Goal: Task Accomplishment & Management: Use online tool/utility

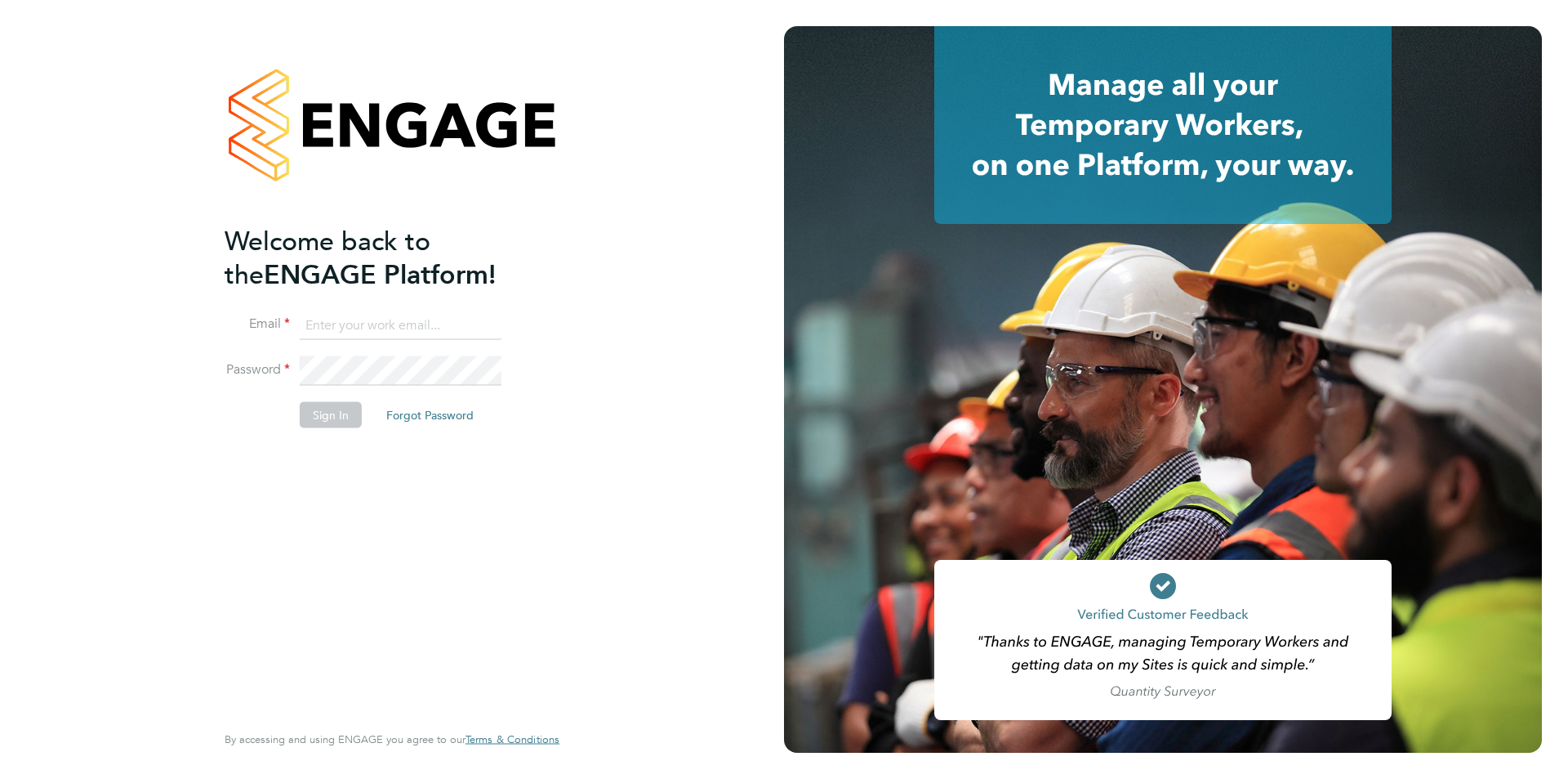
type input "[PERSON_NAME][EMAIL_ADDRESS][DOMAIN_NAME]"
click at [347, 412] on button "Sign In" at bounding box center [331, 414] width 62 height 26
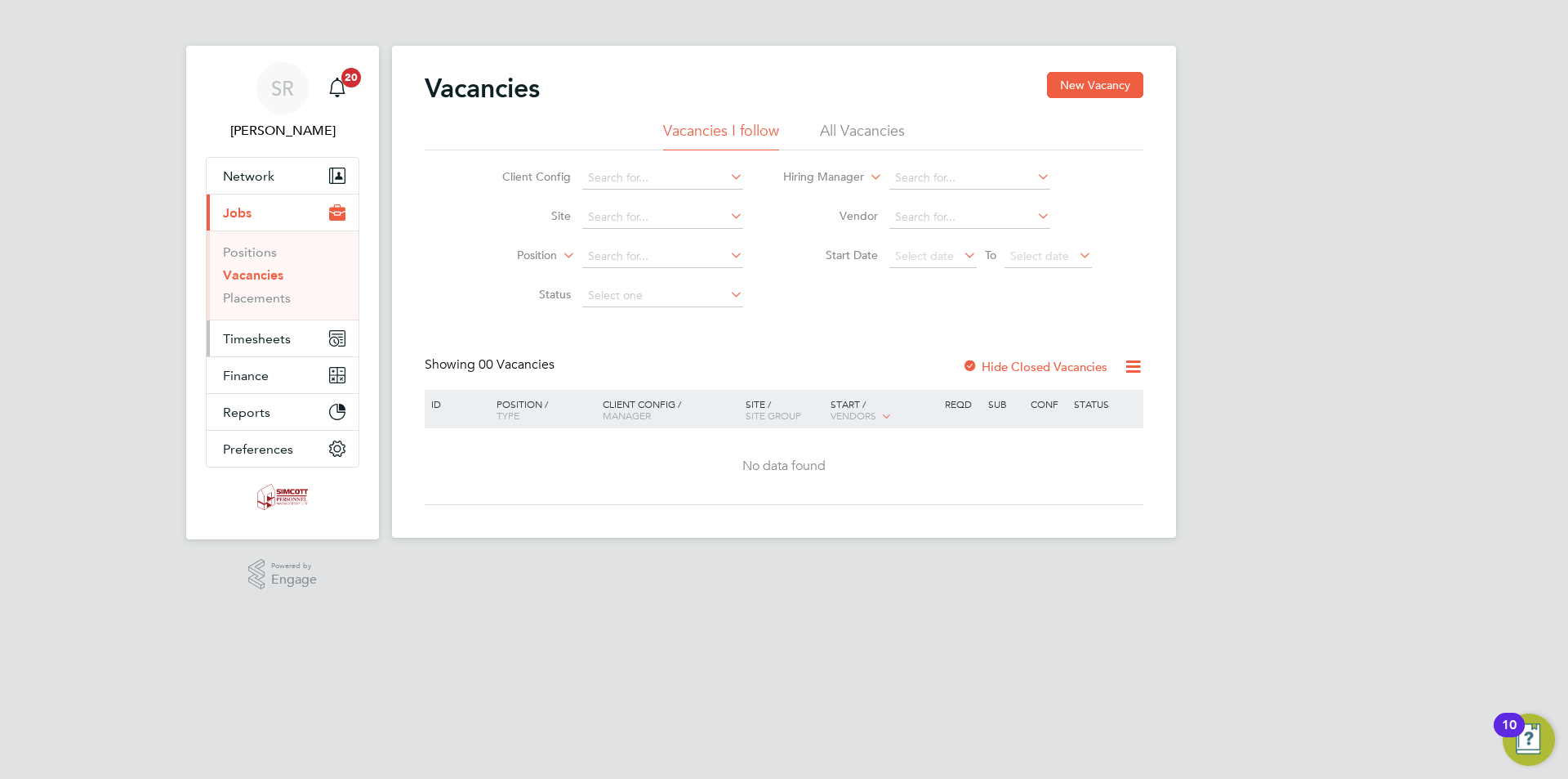
click at [248, 345] on span "Timesheets" at bounding box center [256, 339] width 68 height 16
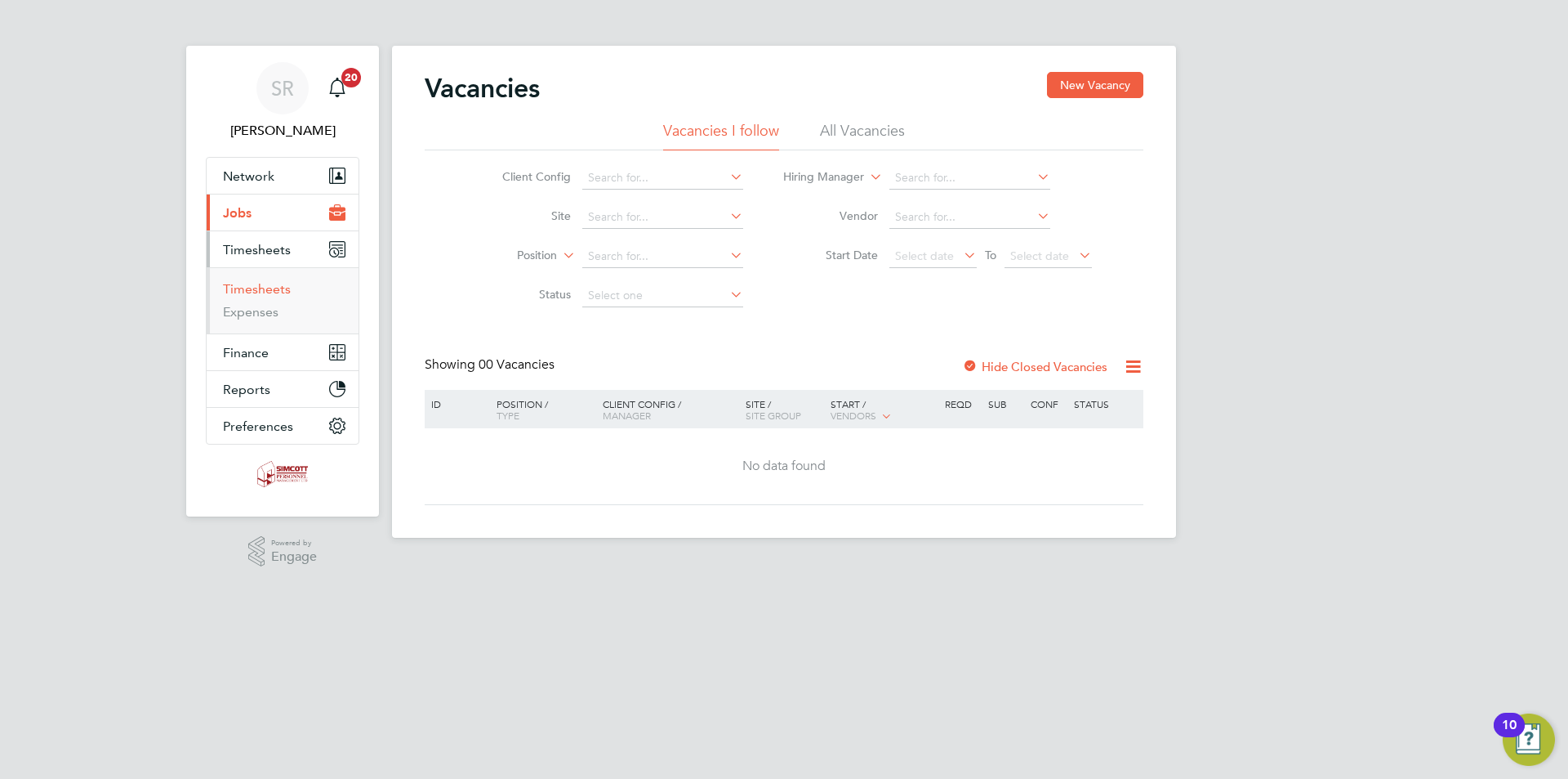
click at [273, 285] on link "Timesheets" at bounding box center [256, 289] width 68 height 16
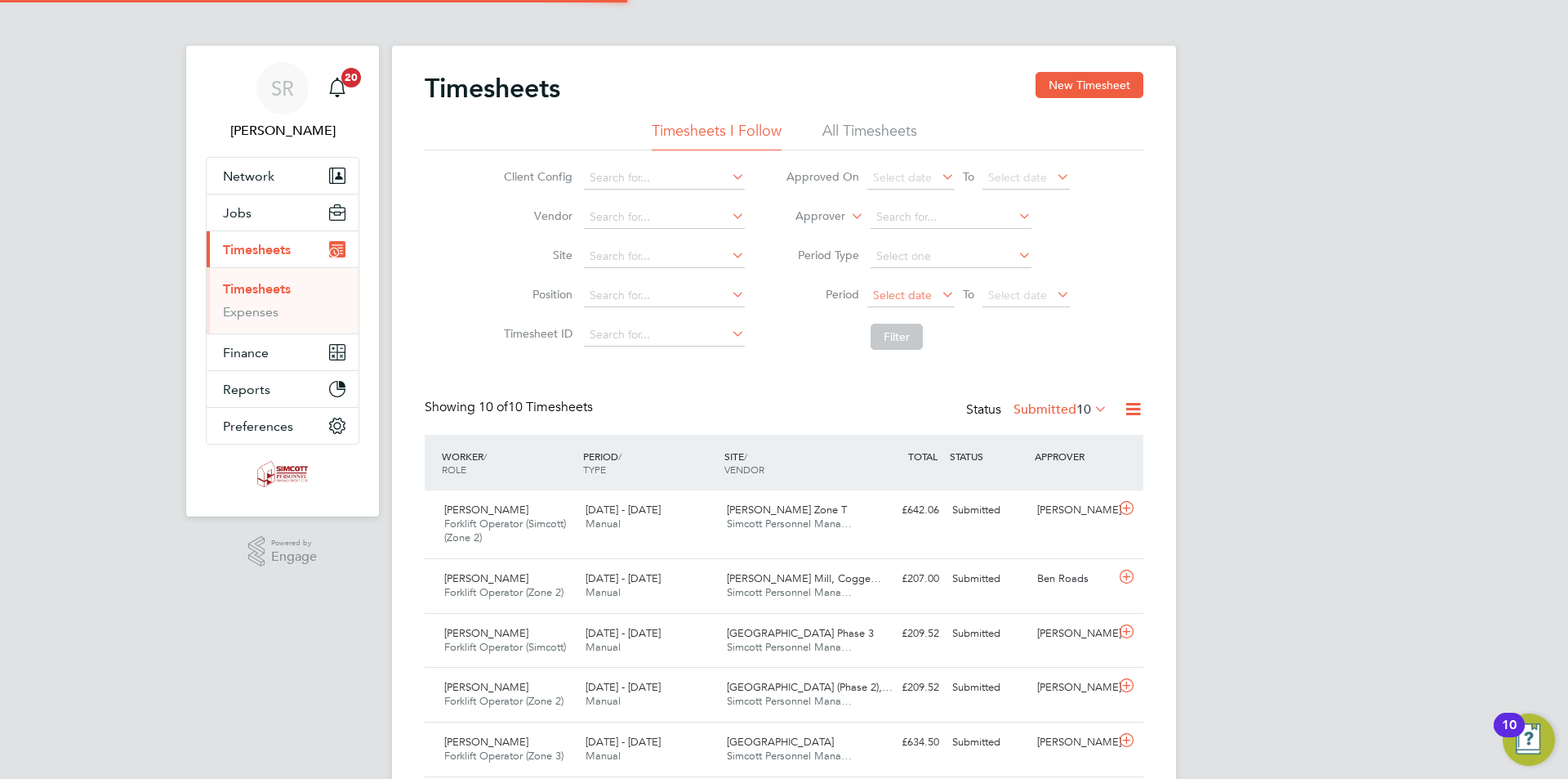
click at [919, 299] on span "Select date" at bounding box center [902, 294] width 59 height 15
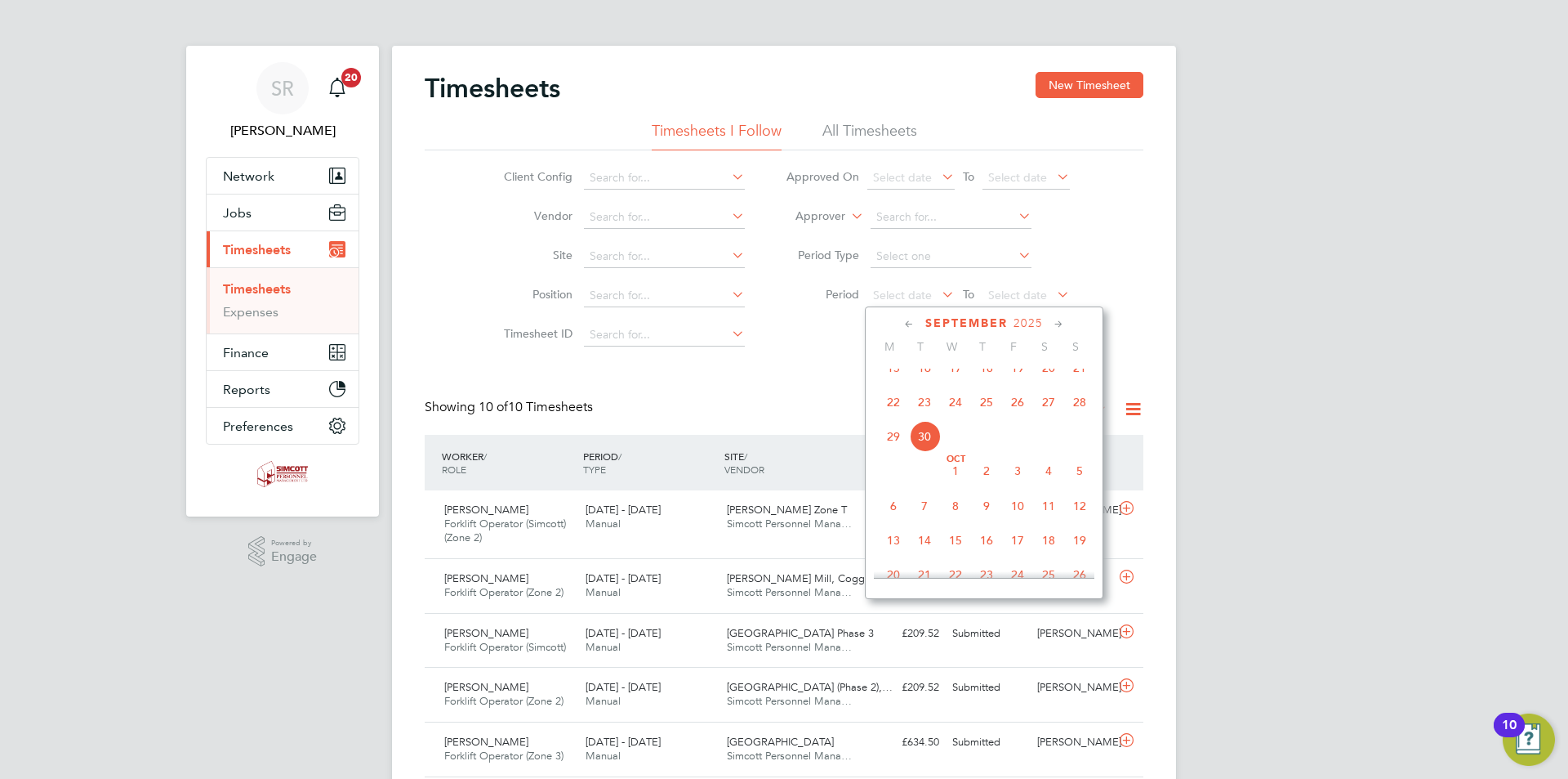
drag, startPoint x: 894, startPoint y: 411, endPoint x: 903, endPoint y: 403, distance: 12.0
click at [894, 413] on span "22" at bounding box center [893, 401] width 31 height 31
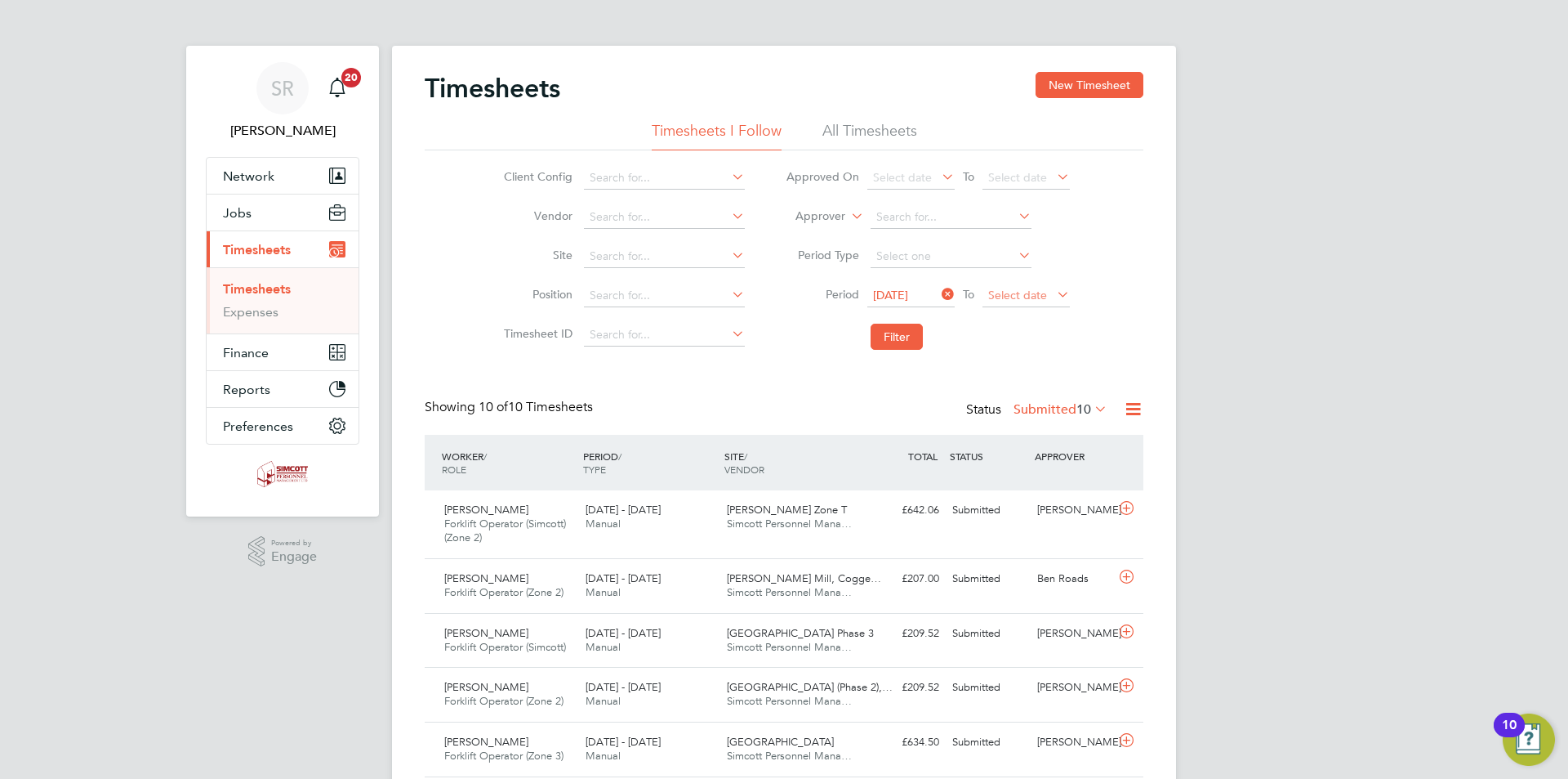
click at [1006, 289] on span "Select date" at bounding box center [1017, 294] width 59 height 15
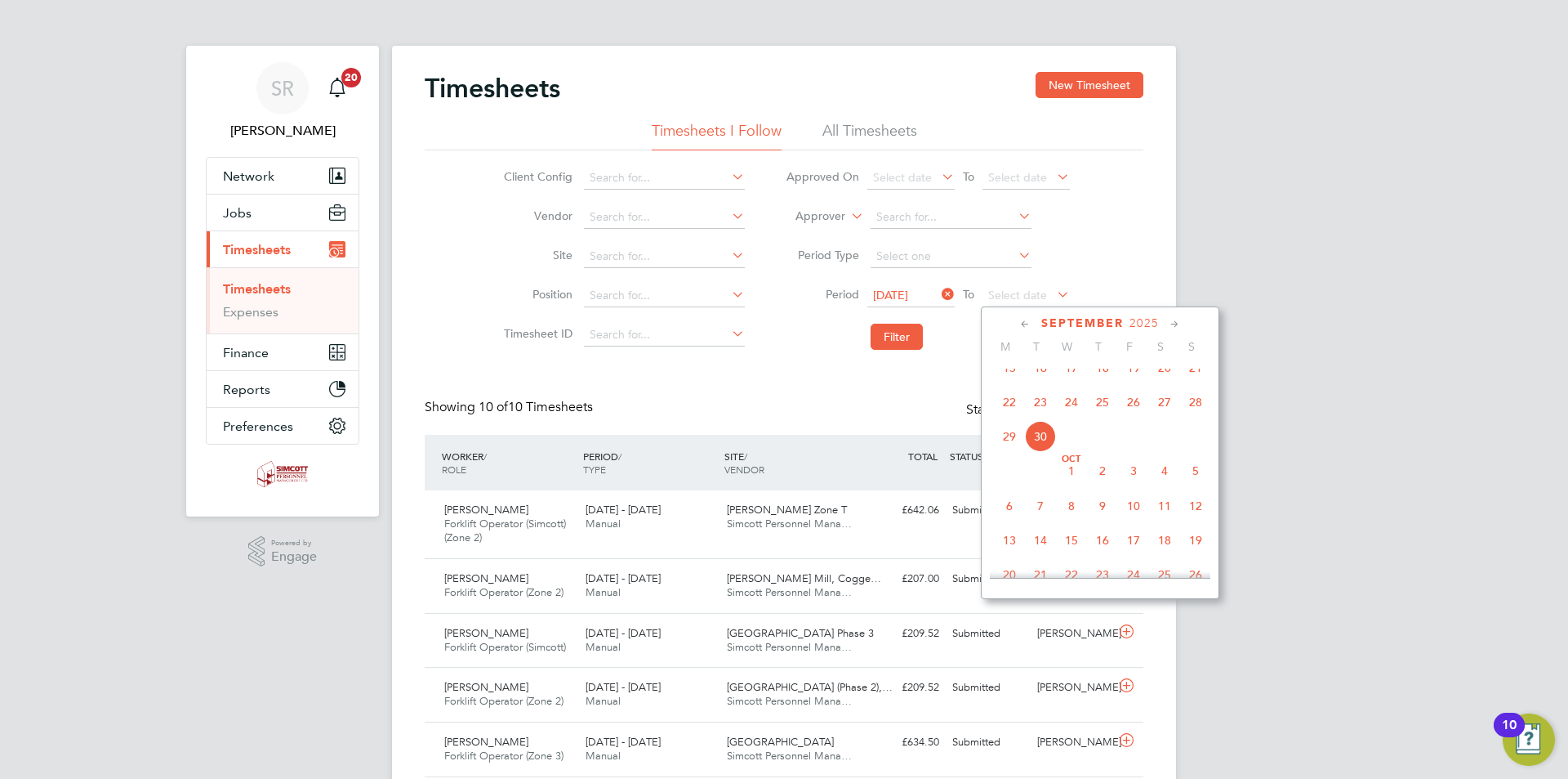
click at [1196, 417] on span "28" at bounding box center [1195, 401] width 31 height 31
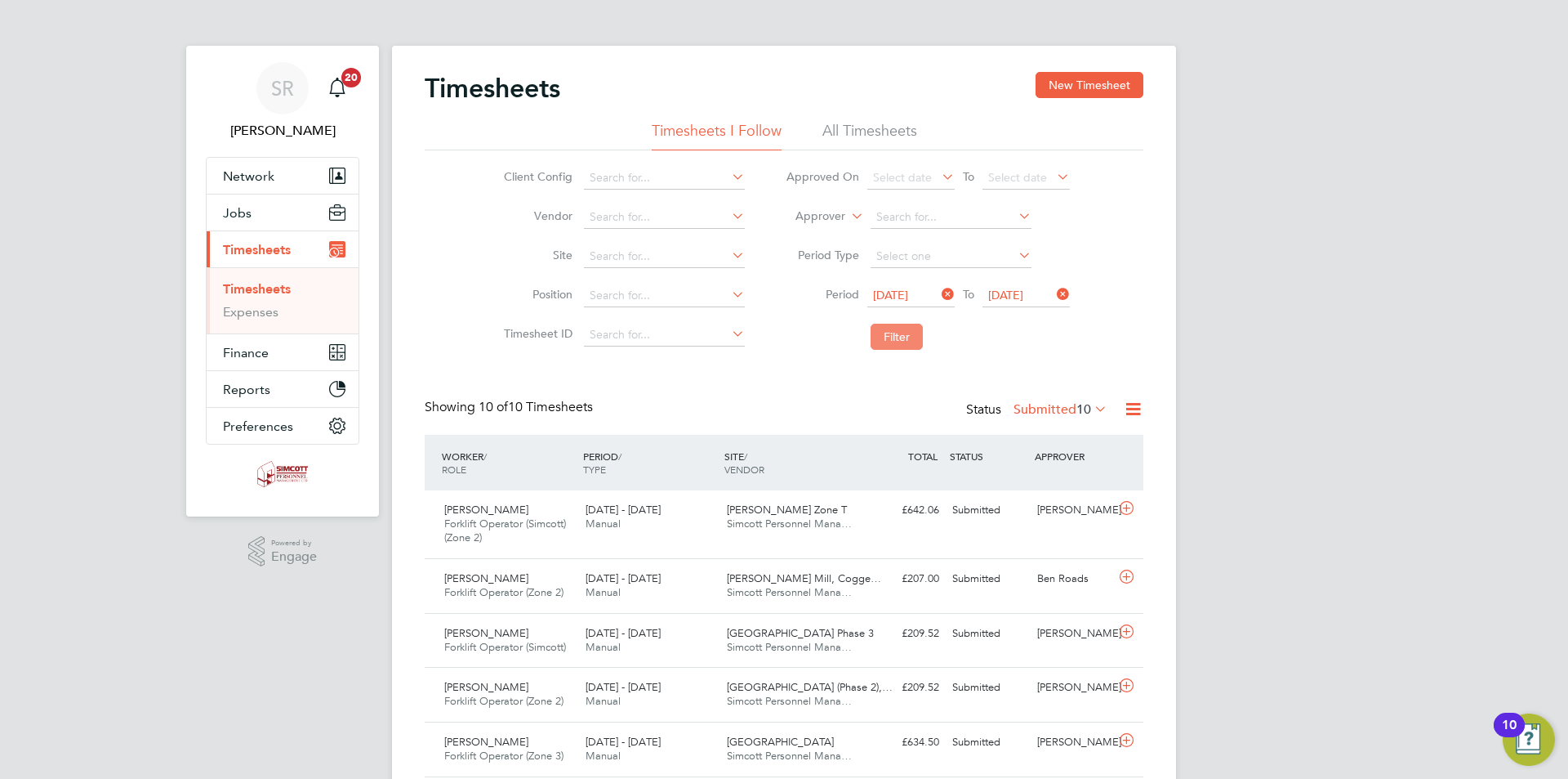
click at [885, 341] on button "Filter" at bounding box center [897, 337] width 53 height 26
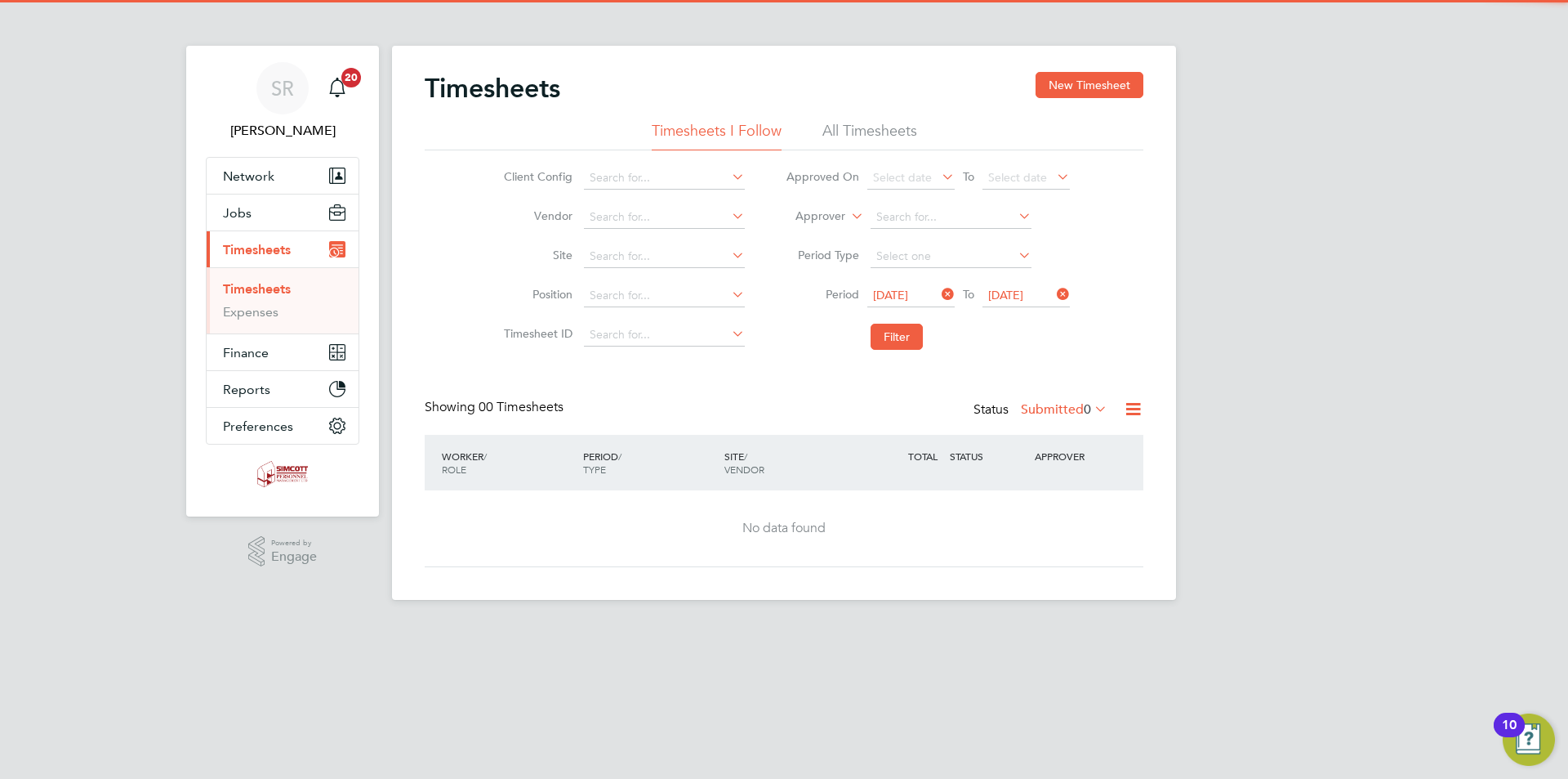
drag, startPoint x: 879, startPoint y: 126, endPoint x: 907, endPoint y: 142, distance: 32.2
click at [879, 126] on li "All Timesheets" at bounding box center [869, 136] width 94 height 30
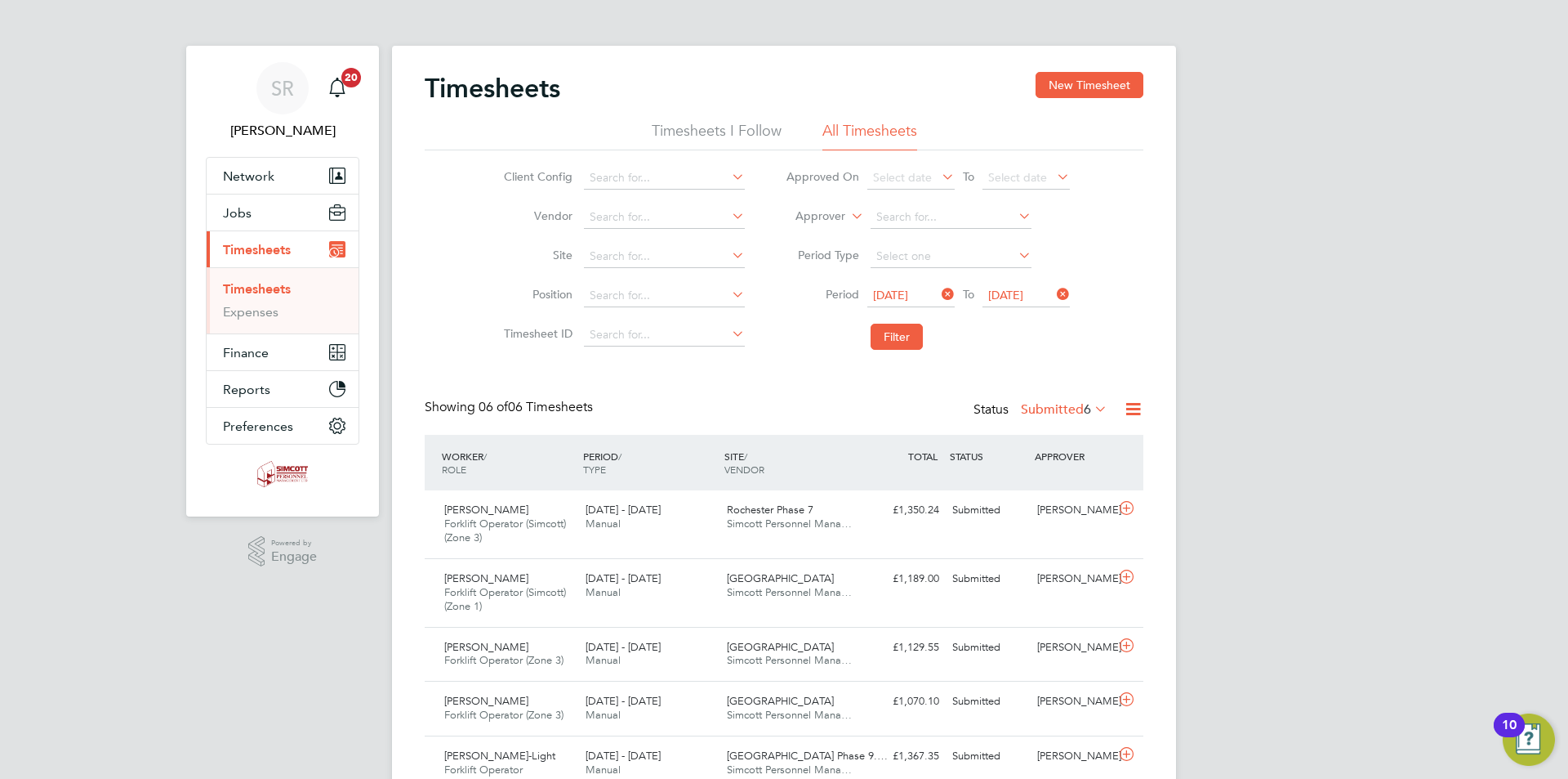
click at [1127, 411] on icon at bounding box center [1133, 408] width 21 height 21
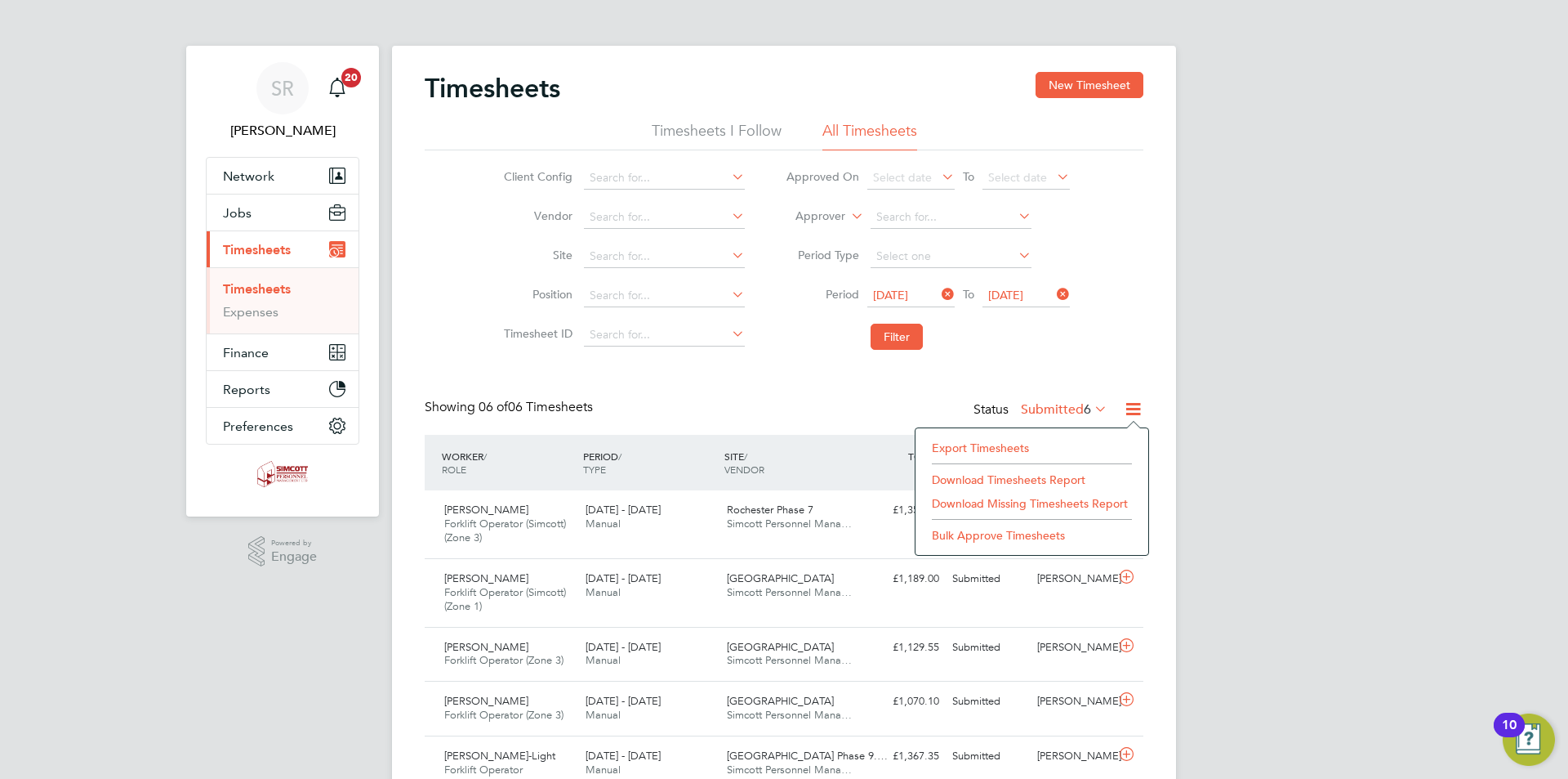
click at [1030, 446] on li "Export Timesheets" at bounding box center [1032, 447] width 216 height 23
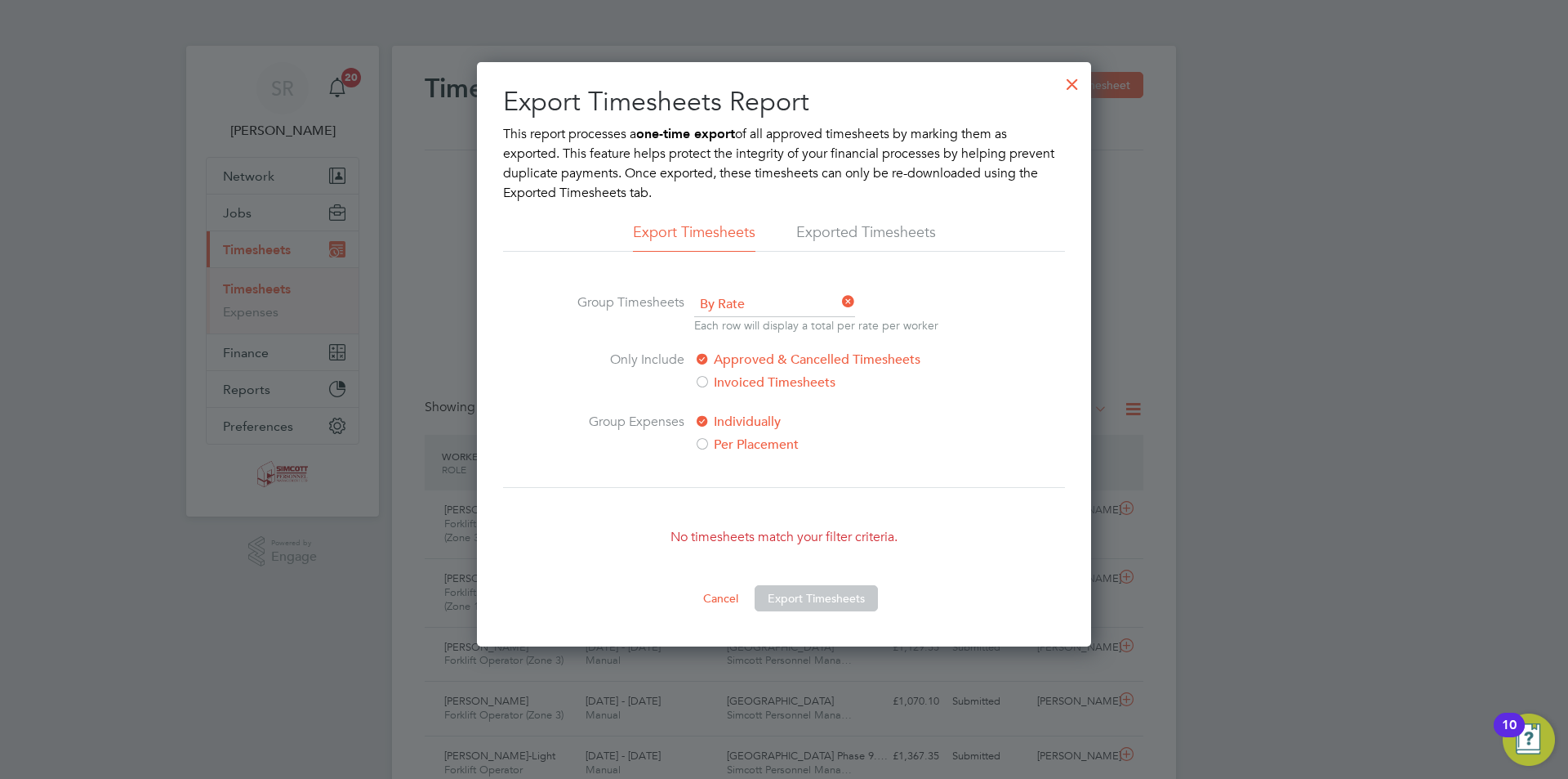
click at [1073, 86] on div at bounding box center [1072, 80] width 30 height 30
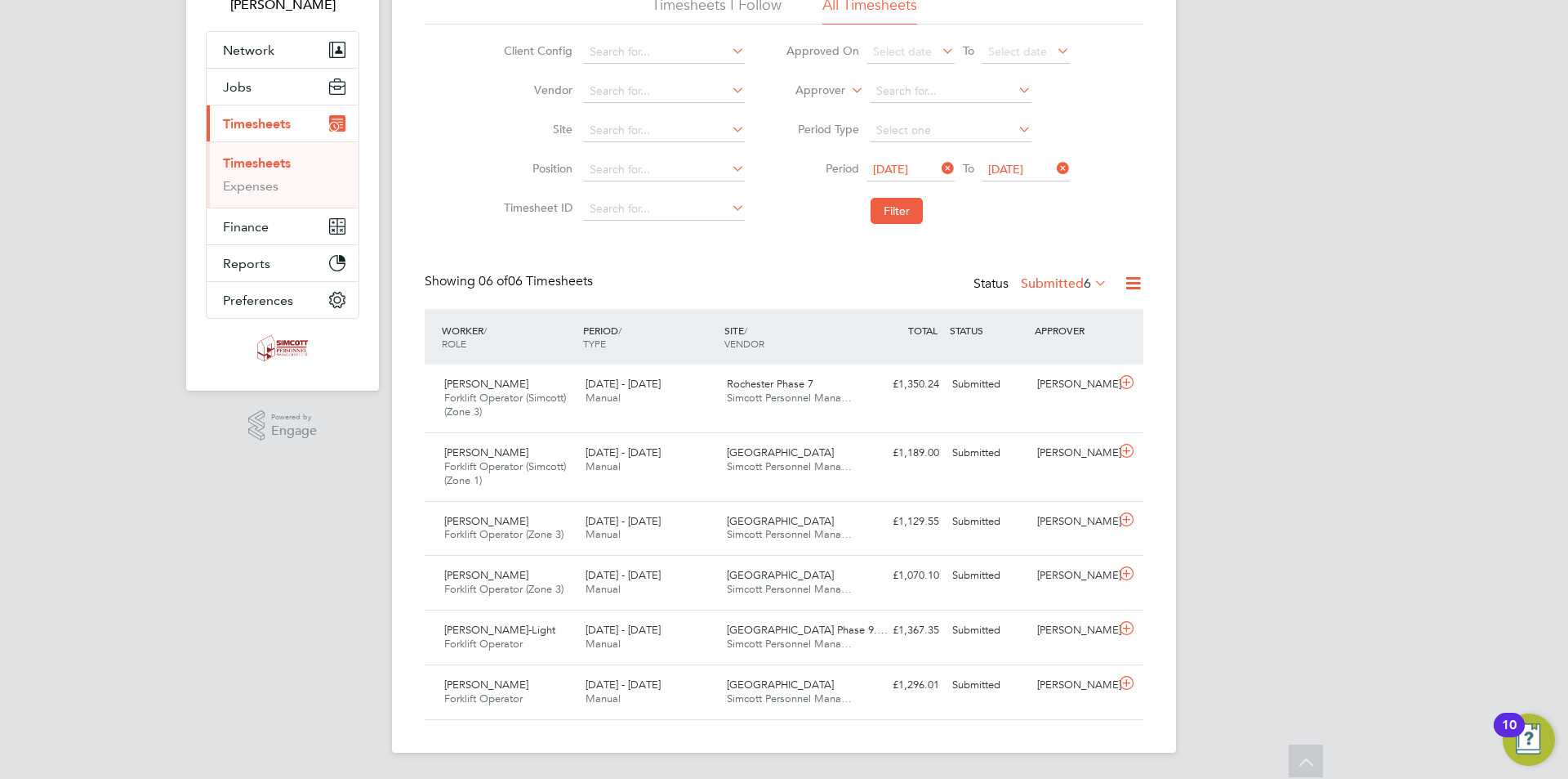
click at [1266, 493] on div "SR Scott Ridgers Notifications 20 Applications: Network Team Members Businesses…" at bounding box center [784, 326] width 1568 height 904
click at [1124, 280] on icon at bounding box center [1133, 283] width 21 height 21
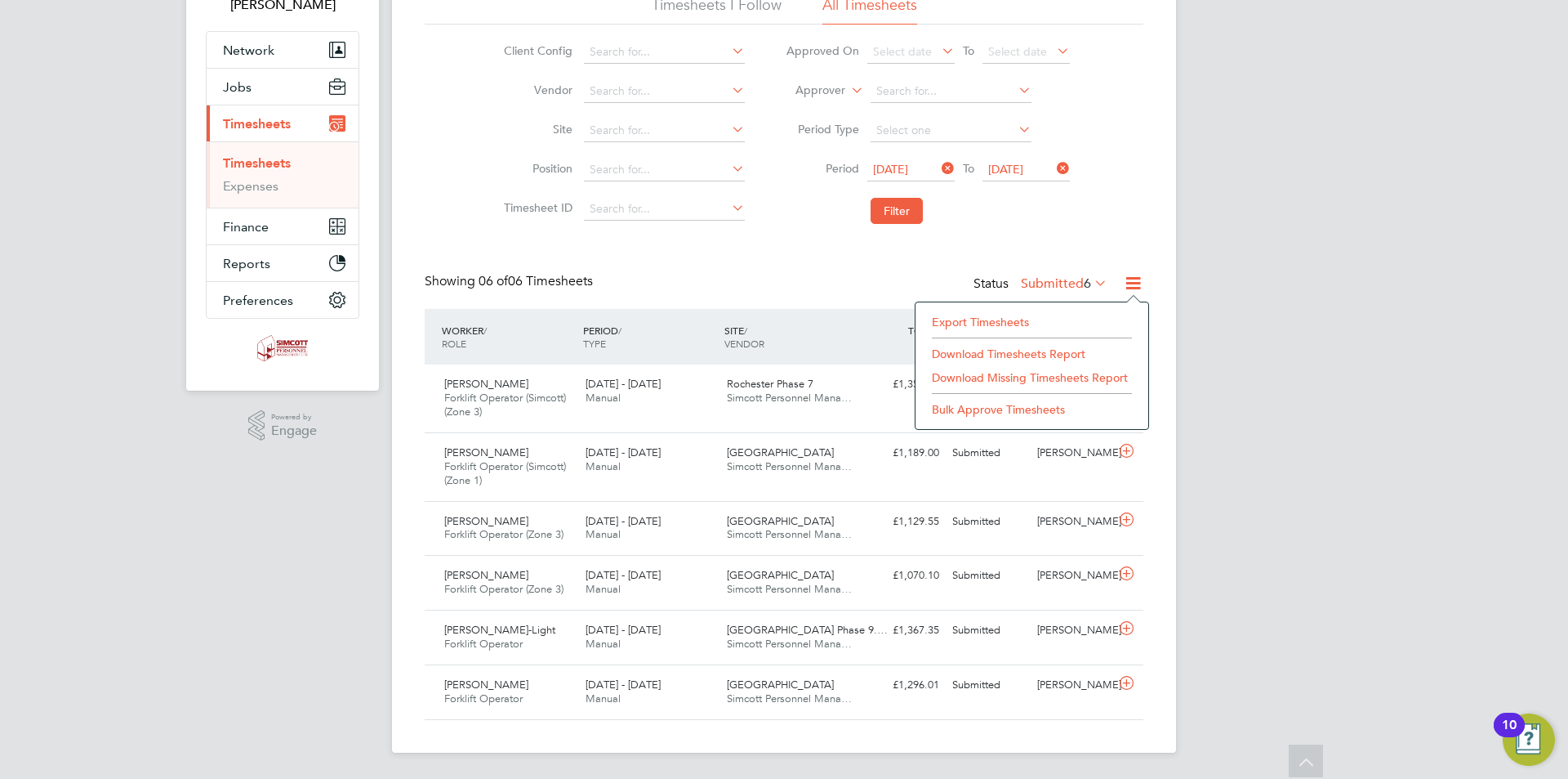
click at [985, 318] on li "Export Timesheets" at bounding box center [1032, 321] width 216 height 23
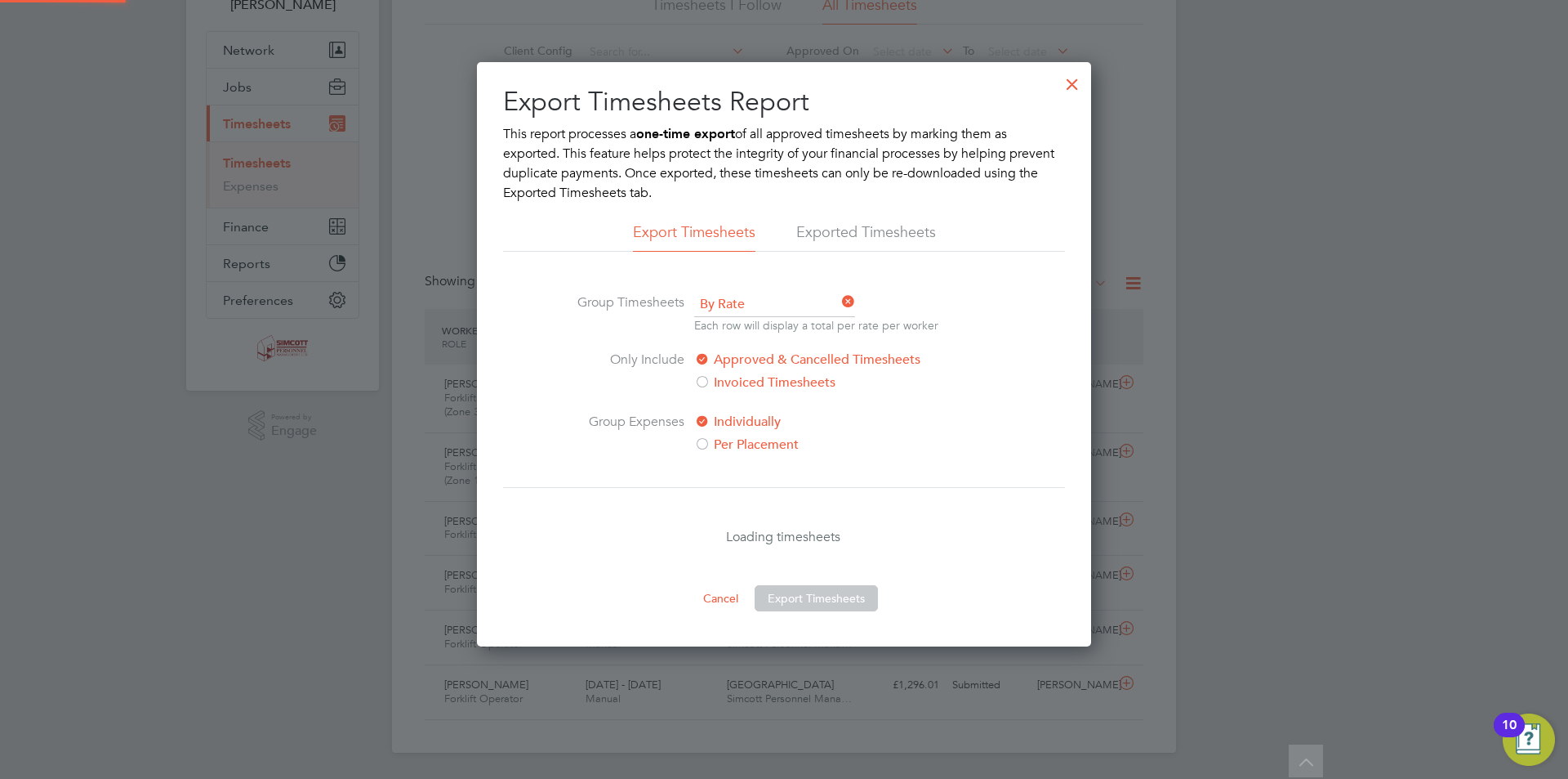
scroll to position [584, 615]
click at [1077, 85] on div at bounding box center [1072, 80] width 30 height 30
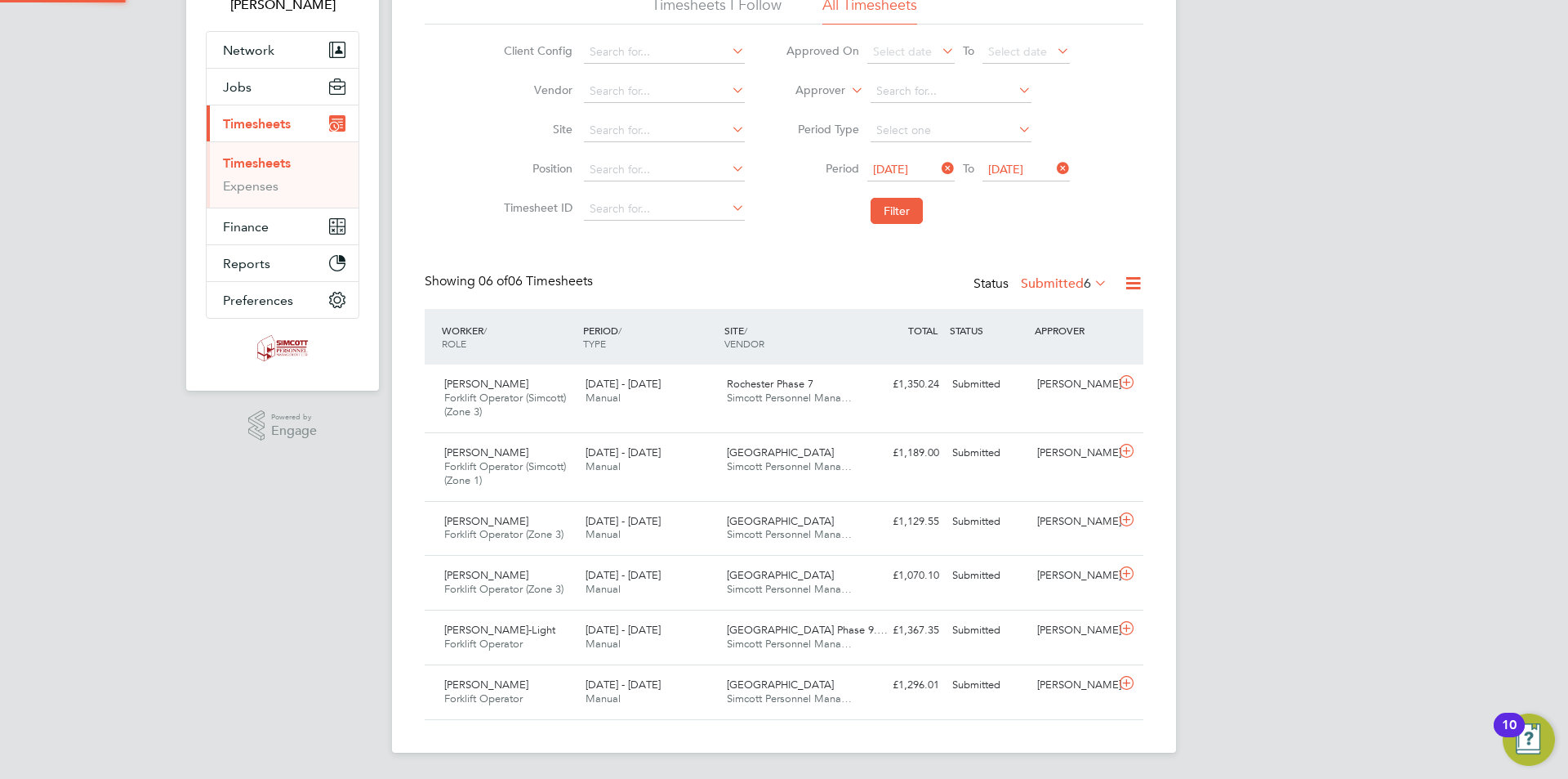
scroll to position [42, 142]
